Goal: Information Seeking & Learning: Learn about a topic

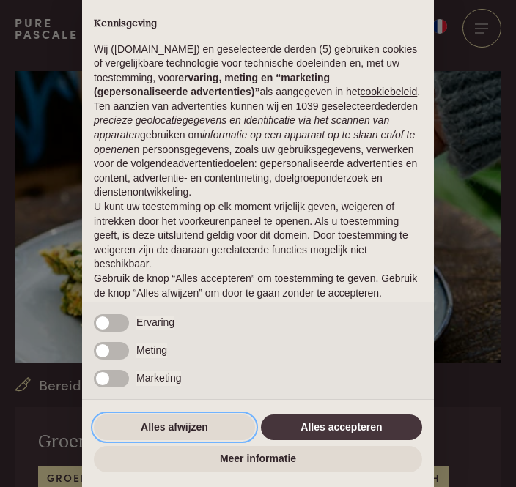
click at [190, 430] on button "Alles afwijzen" at bounding box center [174, 428] width 161 height 26
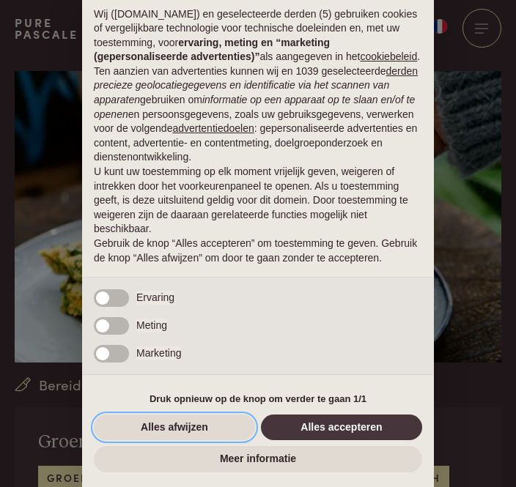
click at [190, 434] on button "Alles afwijzen" at bounding box center [174, 428] width 161 height 26
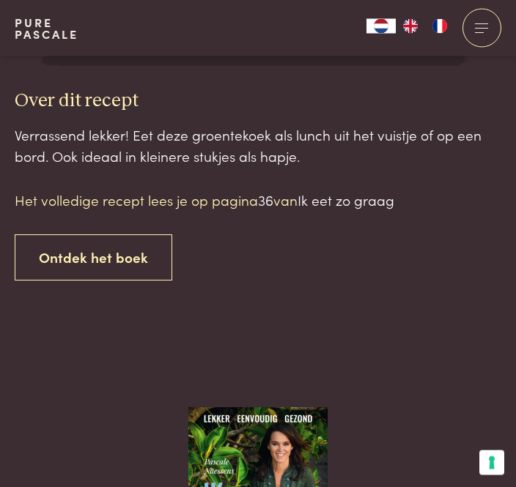
scroll to position [1226, 0]
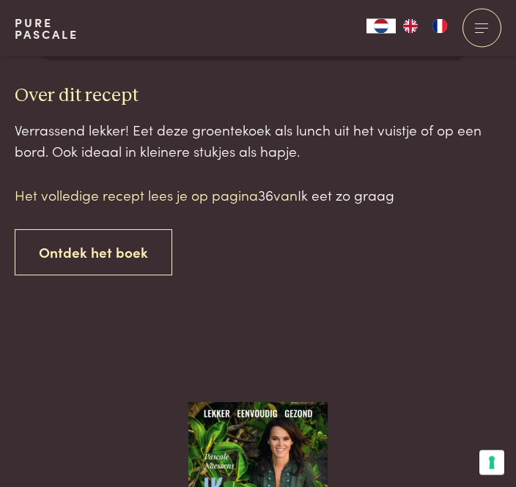
click at [217, 204] on div "Het volledige recept lees je op pagina 36 van Ik eet zo graag Ontdek het boek" at bounding box center [258, 230] width 486 height 90
click at [223, 203] on div "Het volledige recept lees je op pagina 36 van Ik eet zo graag Ontdek het boek" at bounding box center [258, 230] width 486 height 90
click at [223, 198] on div "Het volledige recept lees je op pagina 36 van Ik eet zo graag Ontdek het boek" at bounding box center [258, 230] width 486 height 90
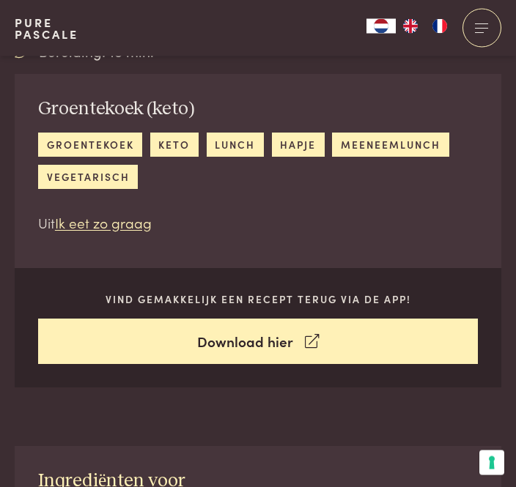
scroll to position [333, 0]
click at [95, 151] on link "groentekoek" at bounding box center [90, 145] width 104 height 24
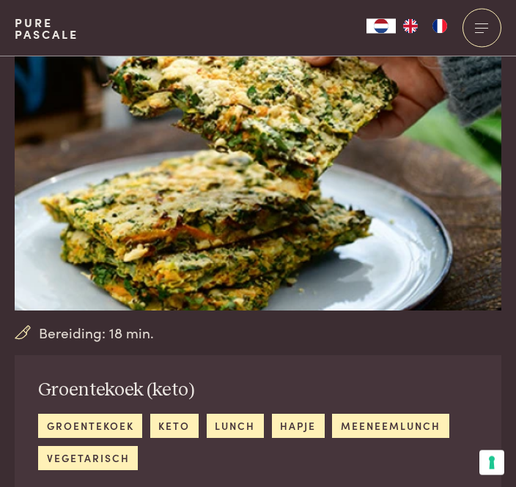
scroll to position [0, 0]
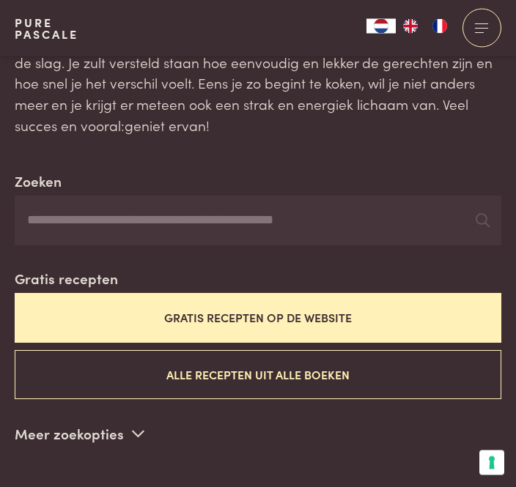
scroll to position [143, 0]
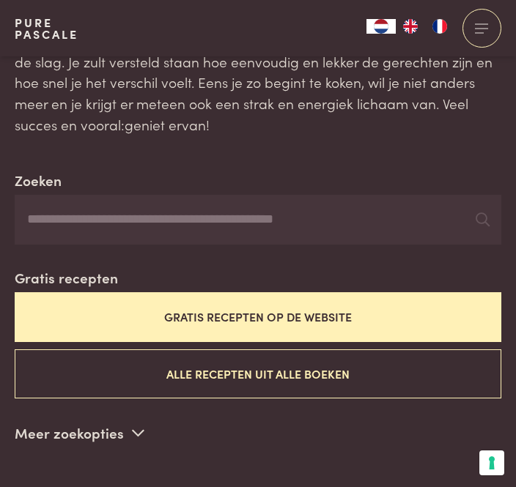
click at [319, 226] on input "Zoeken" at bounding box center [258, 220] width 486 height 50
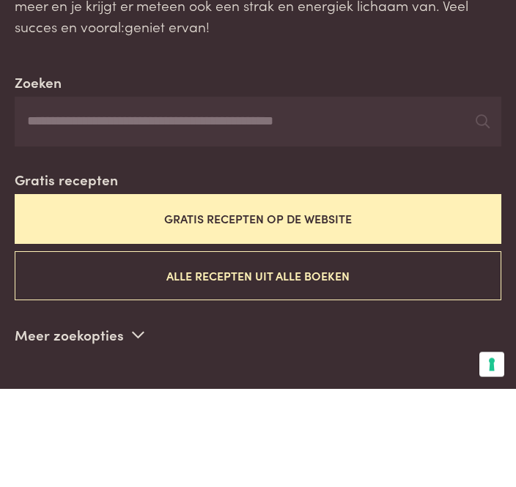
type input "*"
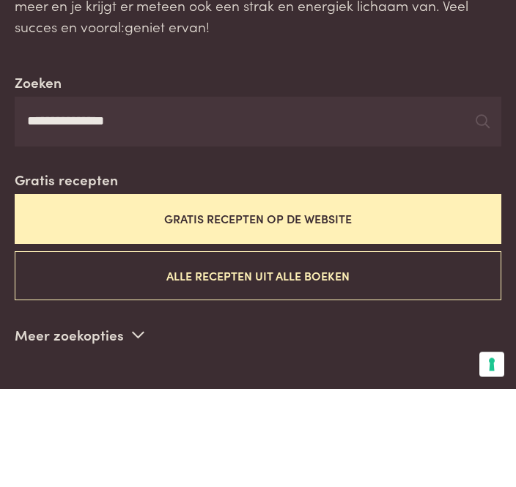
click at [494, 196] on input "**********" at bounding box center [258, 221] width 486 height 50
click at [496, 196] on input "**********" at bounding box center [258, 221] width 486 height 50
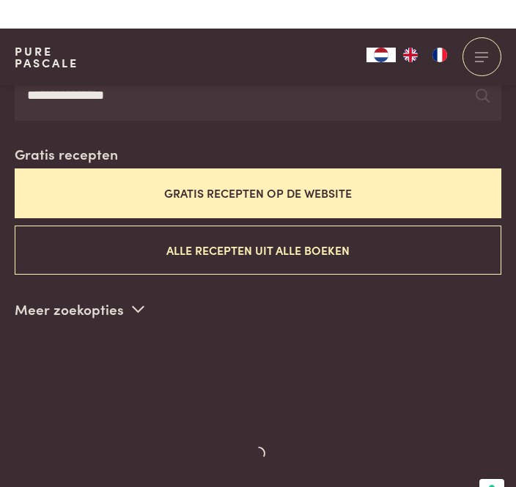
scroll to position [297, 0]
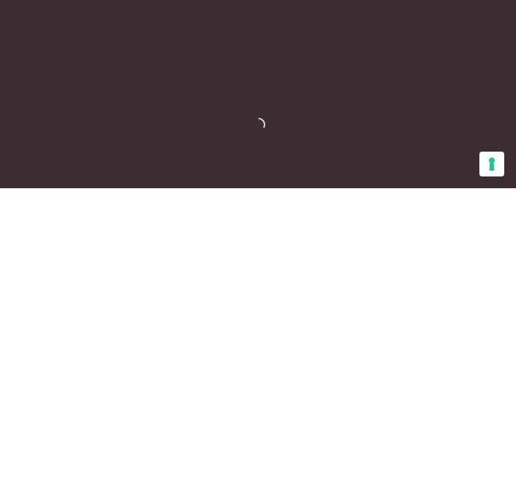
type input "**********"
click at [423, 337] on div at bounding box center [258, 442] width 486 height 210
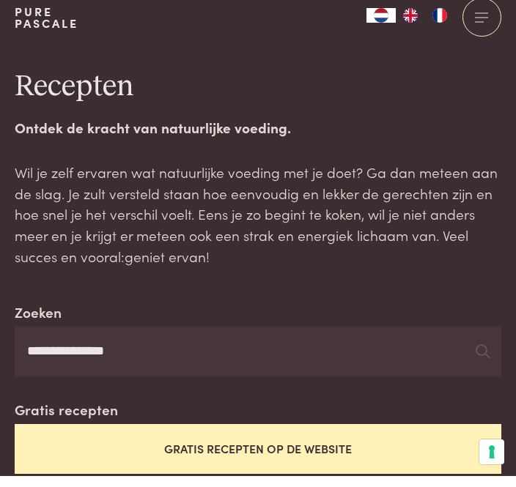
scroll to position [11, 0]
